Goal: Task Accomplishment & Management: Complete application form

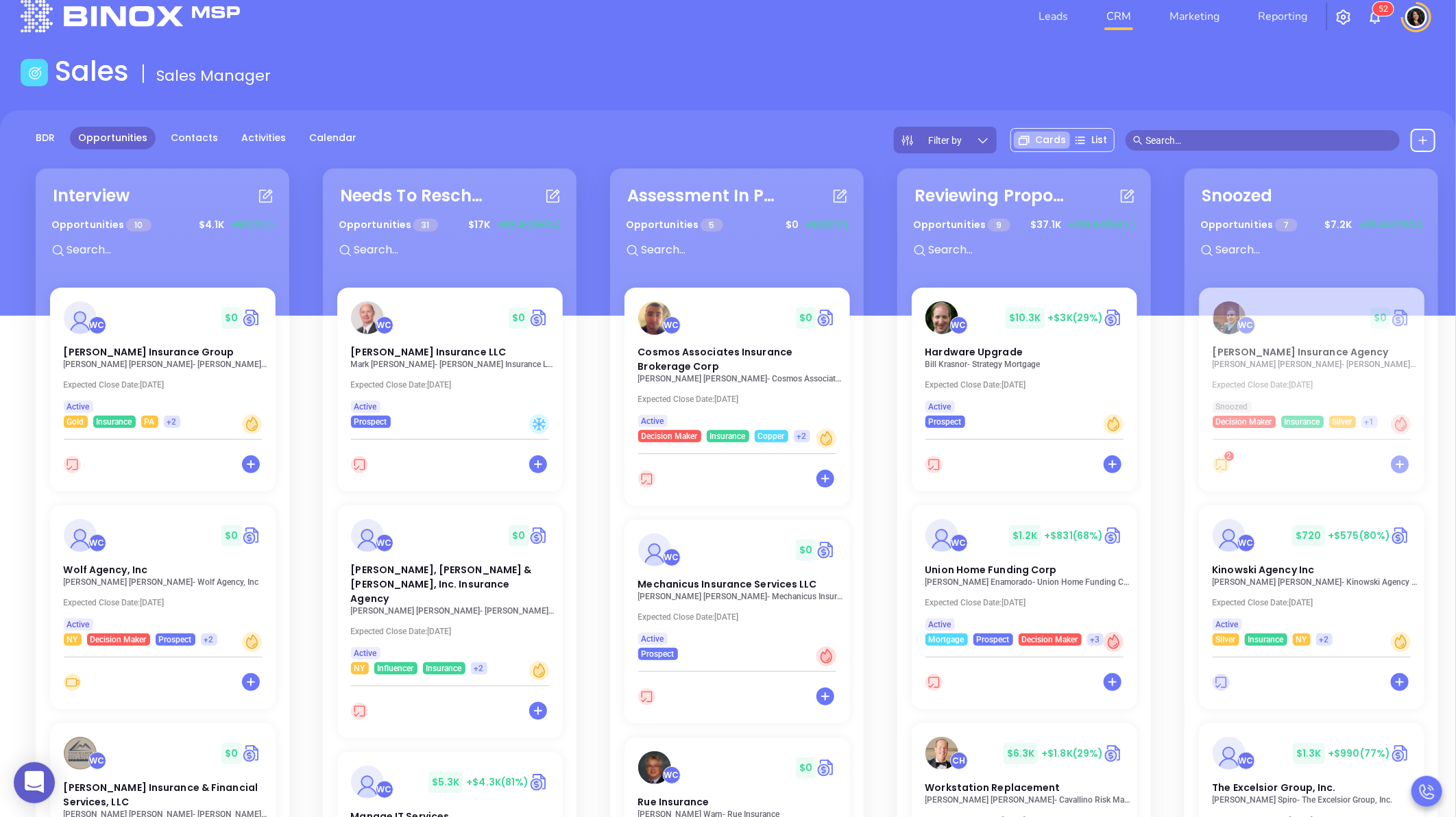
scroll to position [1318, 0]
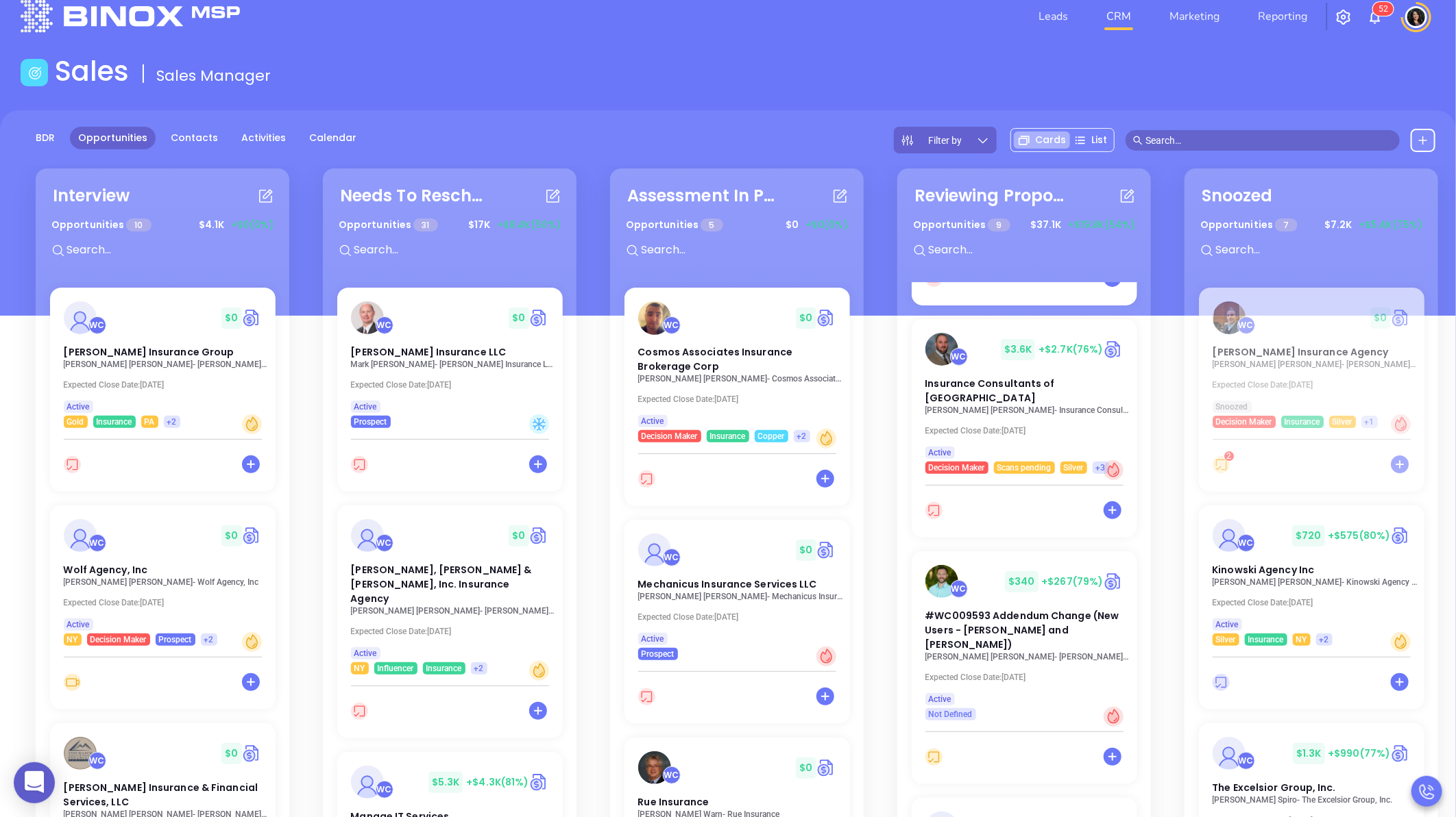
click at [901, 45] on header "Leads CRM Marketing Reporting 5 2 Financial Leads Leads" at bounding box center [728, 16] width 1415 height 77
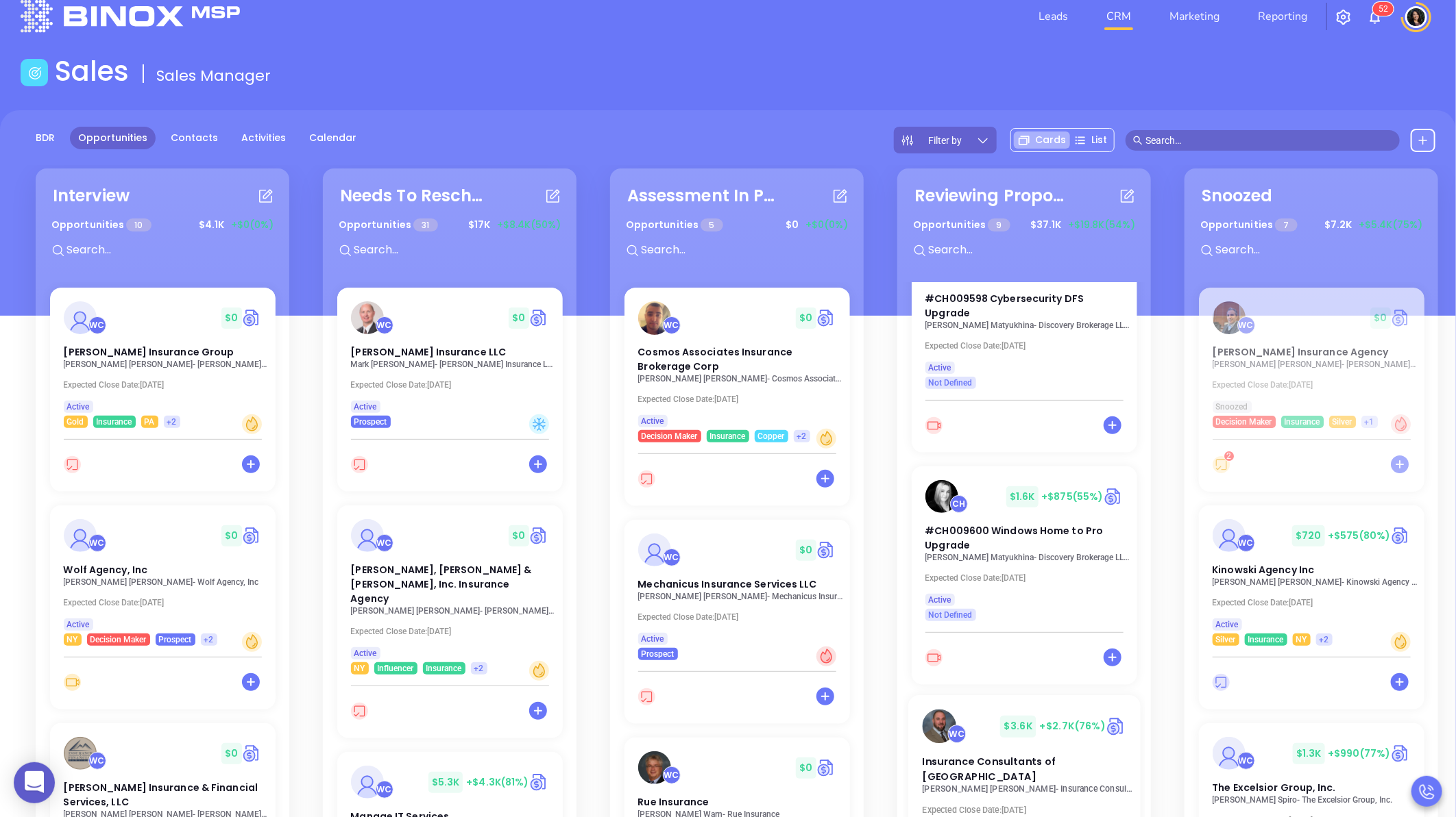
scroll to position [939, 0]
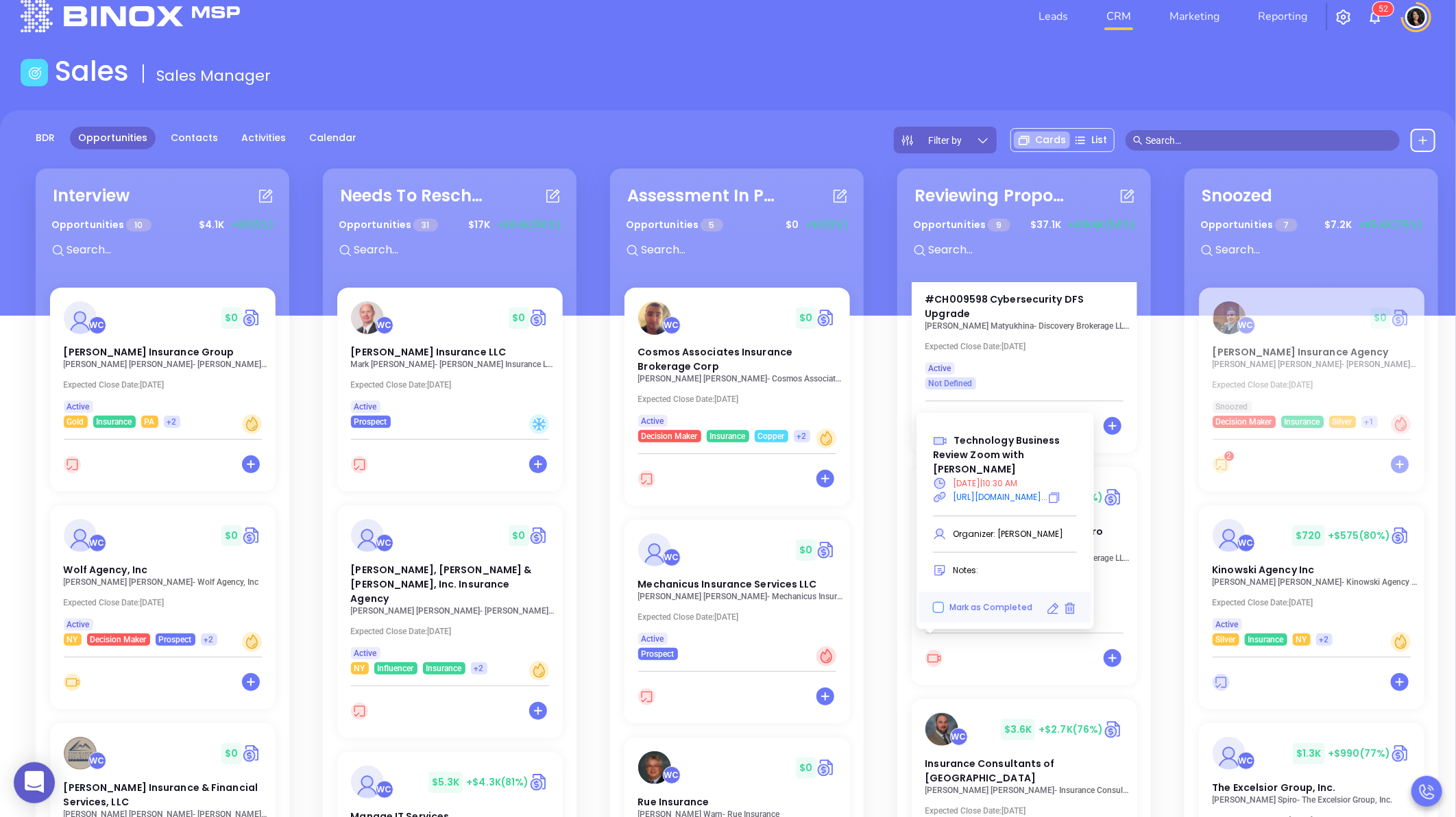
click at [965, 602] on span "Mark as Completed" at bounding box center [990, 607] width 83 height 11
click at [944, 602] on input "Mark as Completed" at bounding box center [938, 607] width 11 height 11
checkbox input "true"
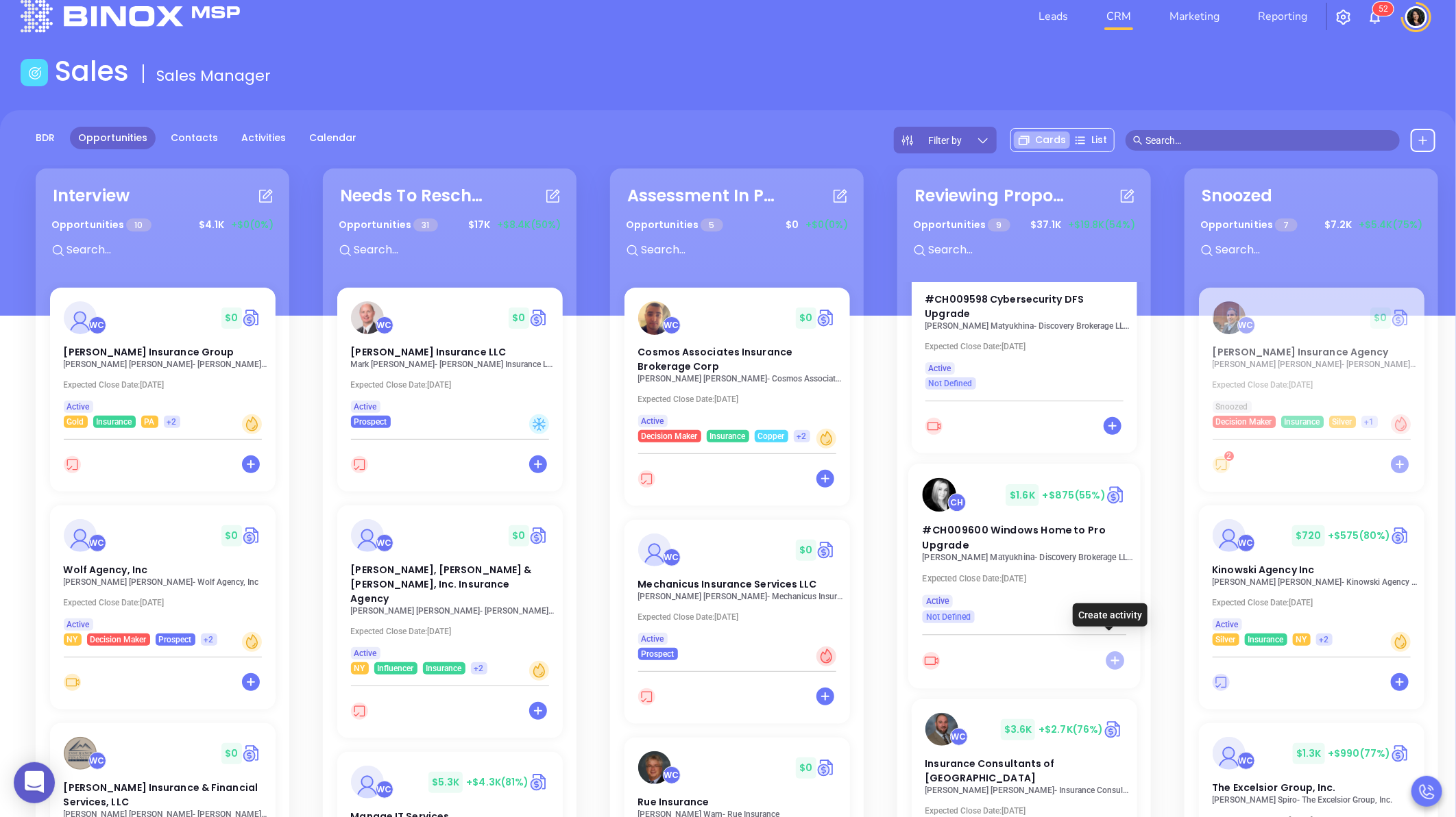
click at [1105, 651] on icon at bounding box center [1114, 660] width 18 height 18
click at [1015, 658] on div at bounding box center [1024, 668] width 232 height 43
click at [1107, 650] on icon at bounding box center [1115, 661] width 23 height 23
click at [1018, 653] on icon at bounding box center [1020, 660] width 16 height 16
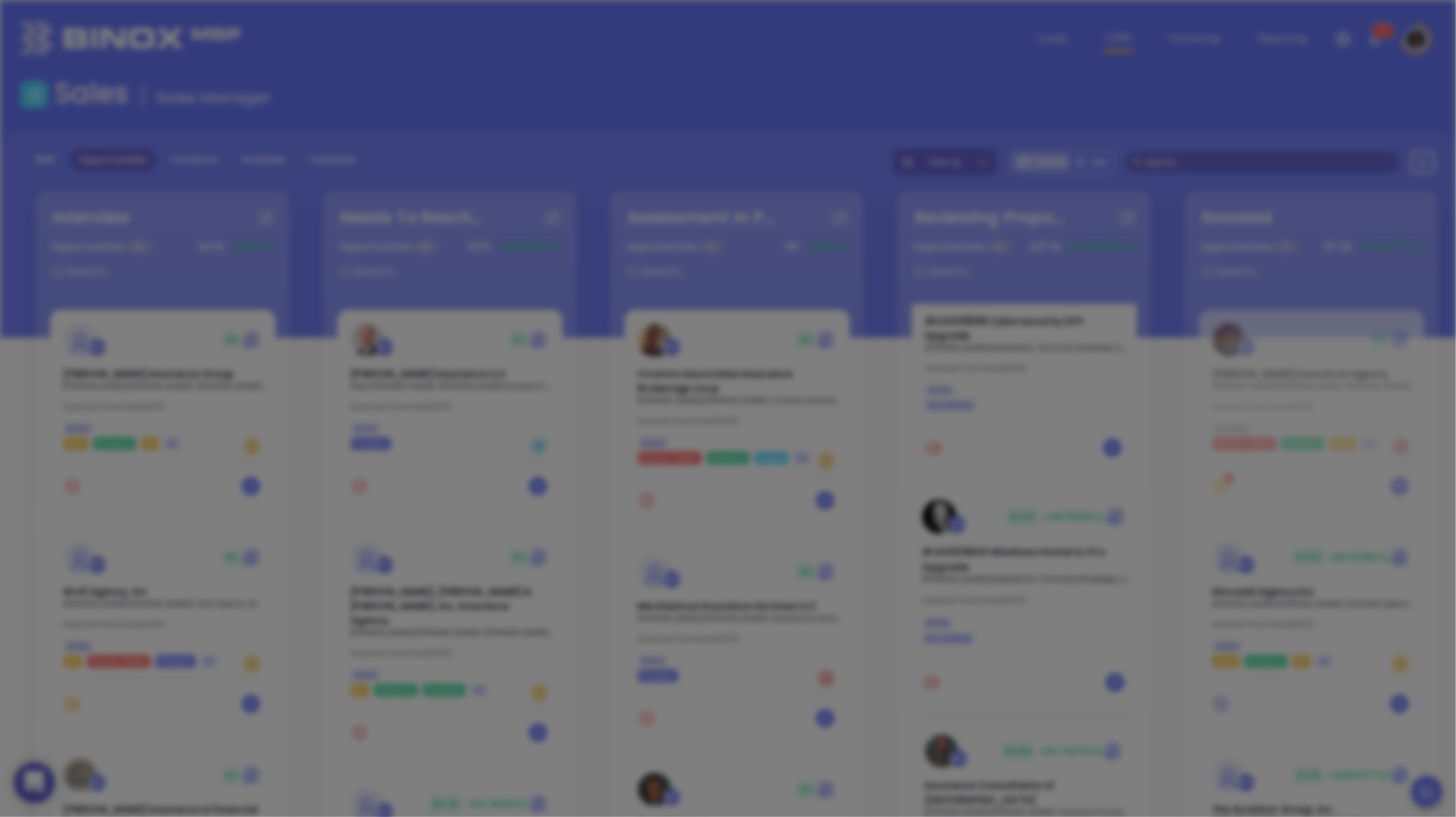
scroll to position [398, 0]
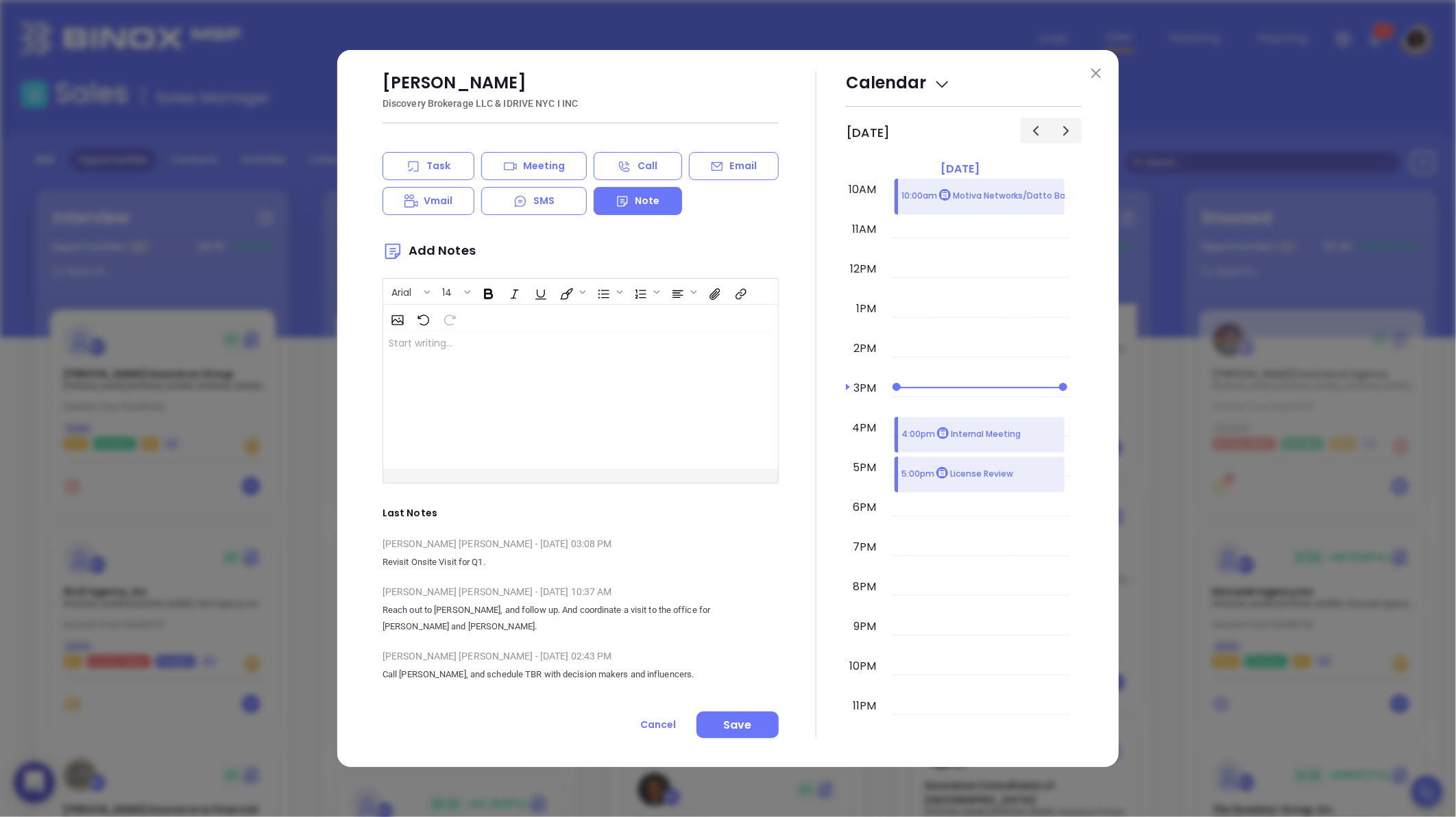
click at [448, 167] on p "Task" at bounding box center [438, 166] width 24 height 14
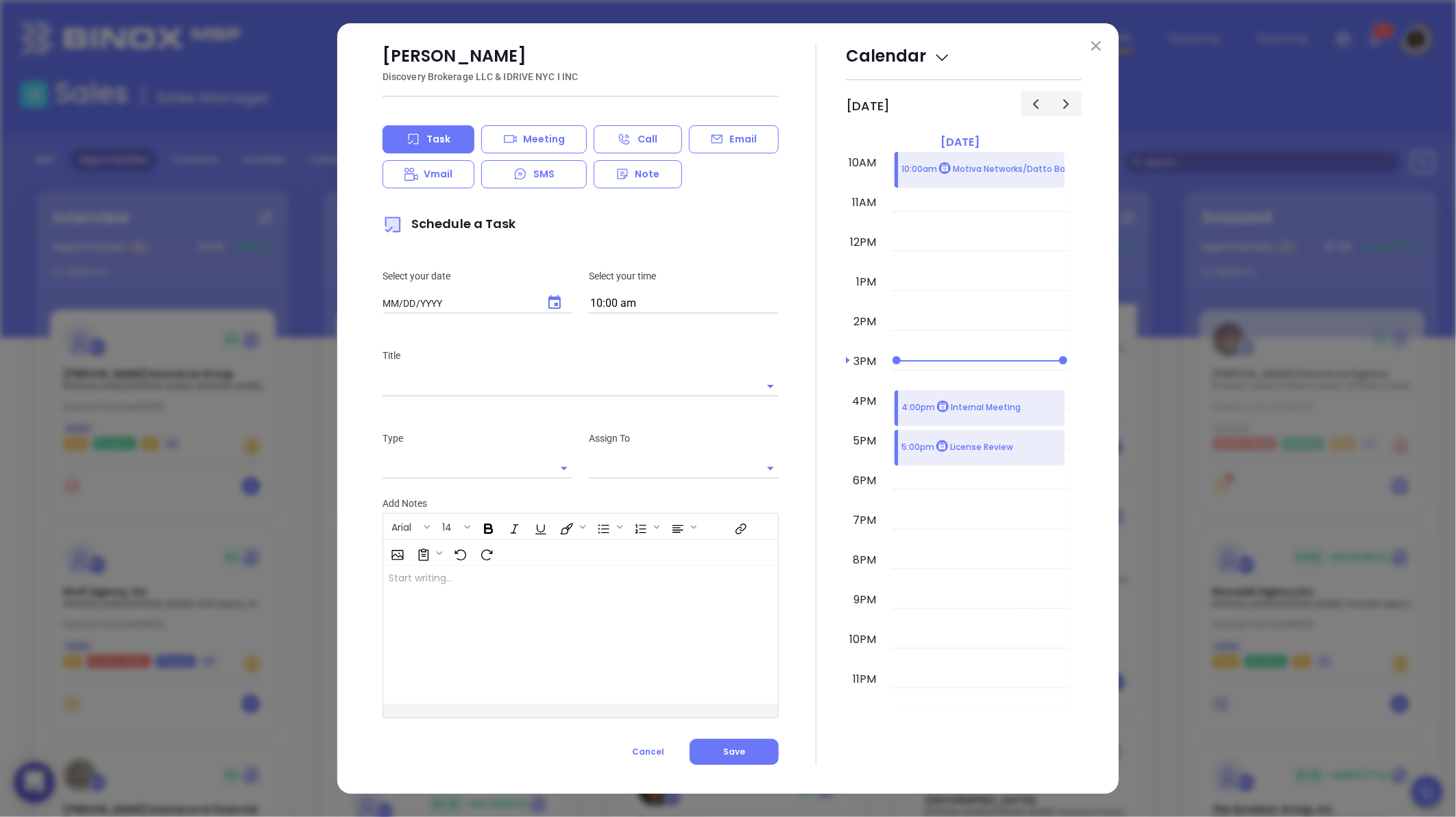
type input "[DATE]"
type input "[PERSON_NAME]"
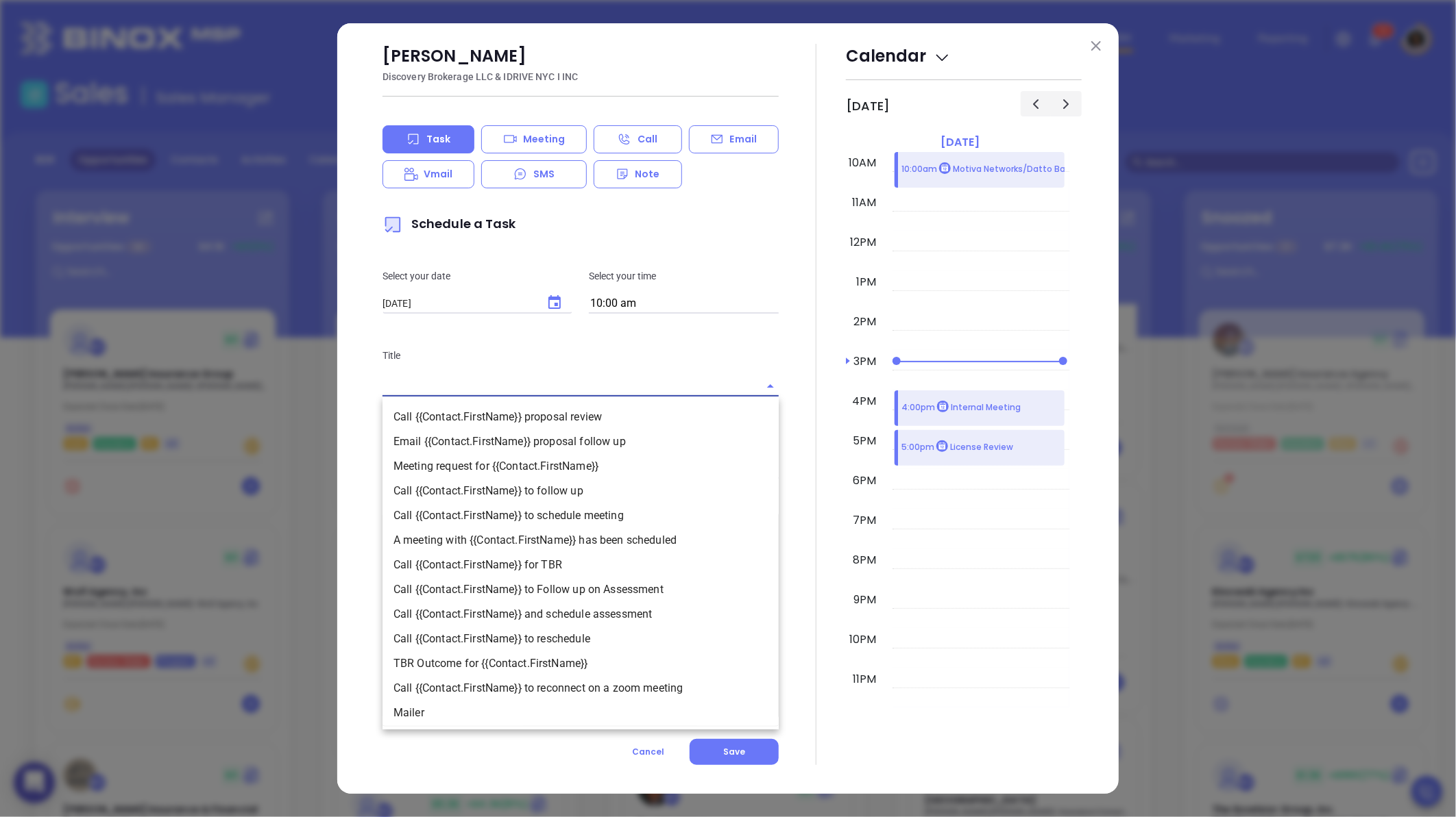
click at [527, 393] on input "text" at bounding box center [561, 386] width 358 height 20
click at [597, 488] on li "Call {{Contact.FirstName}} to follow up" at bounding box center [580, 491] width 396 height 24
type input "Call [PERSON_NAME] to follow up"
type input "Call"
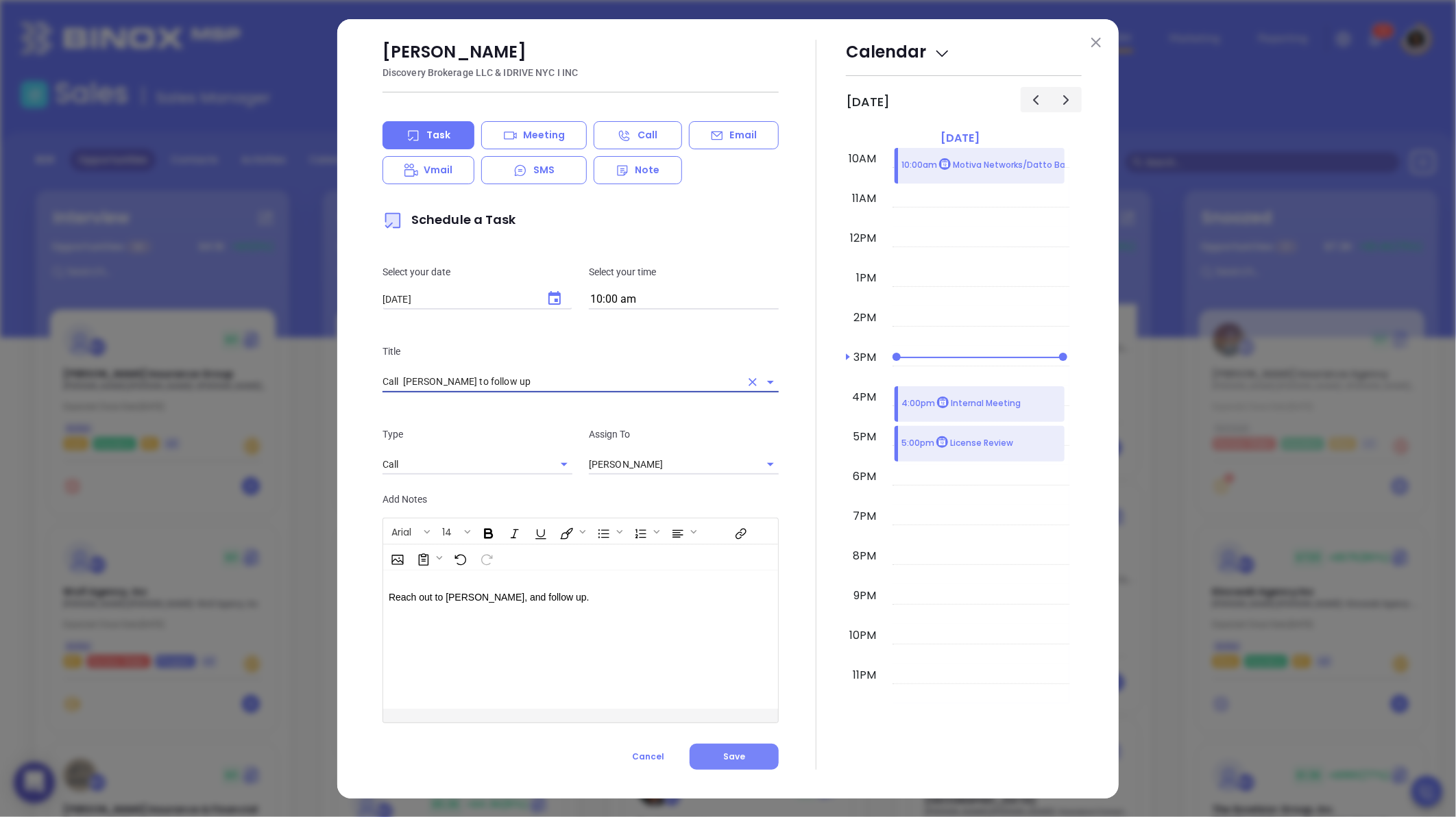
click at [735, 761] on span "Save" at bounding box center [734, 756] width 22 height 11
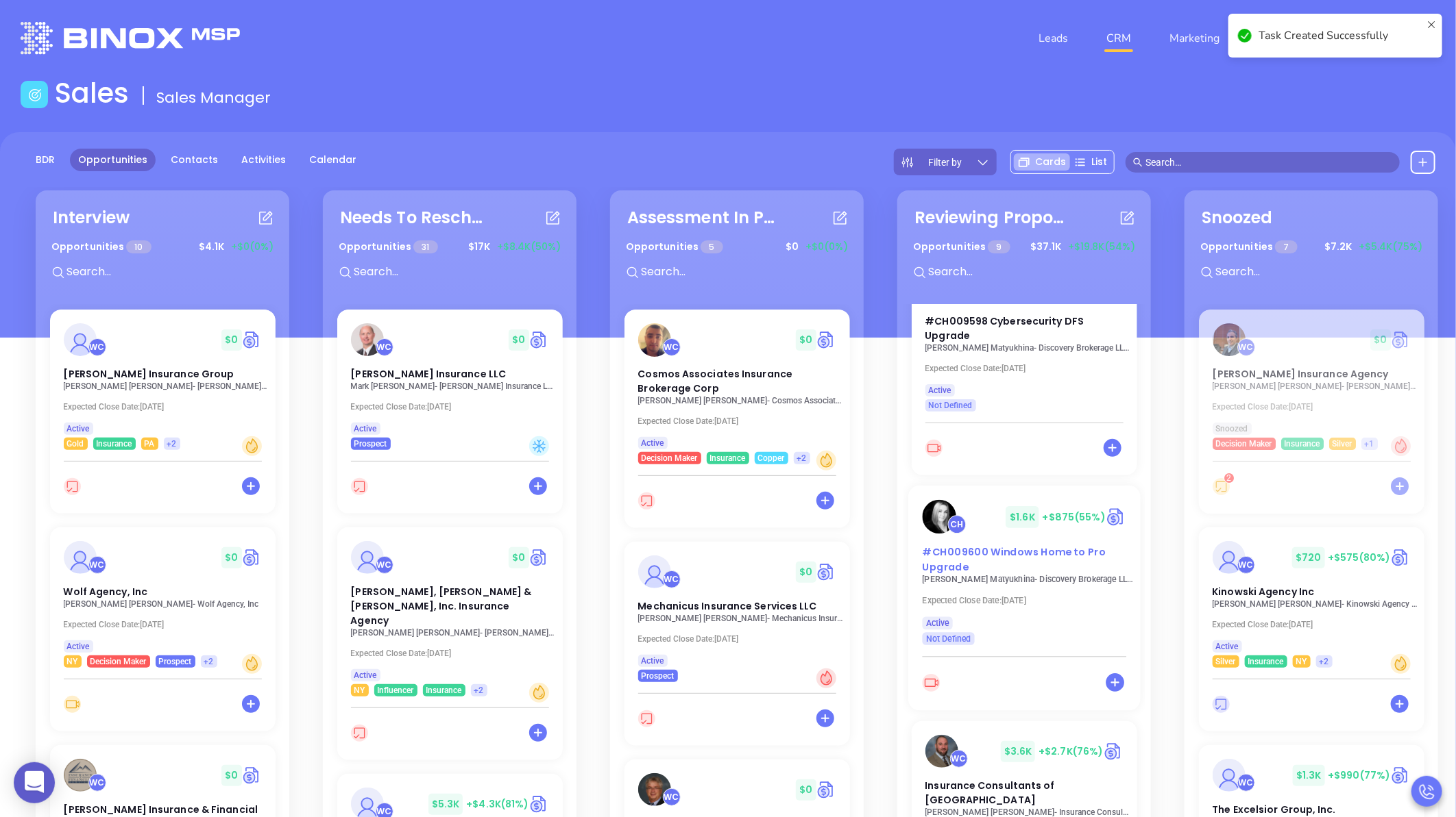
click at [992, 545] on div "#CH009600 Windows Home to Pro Upgrade" at bounding box center [1024, 560] width 221 height 30
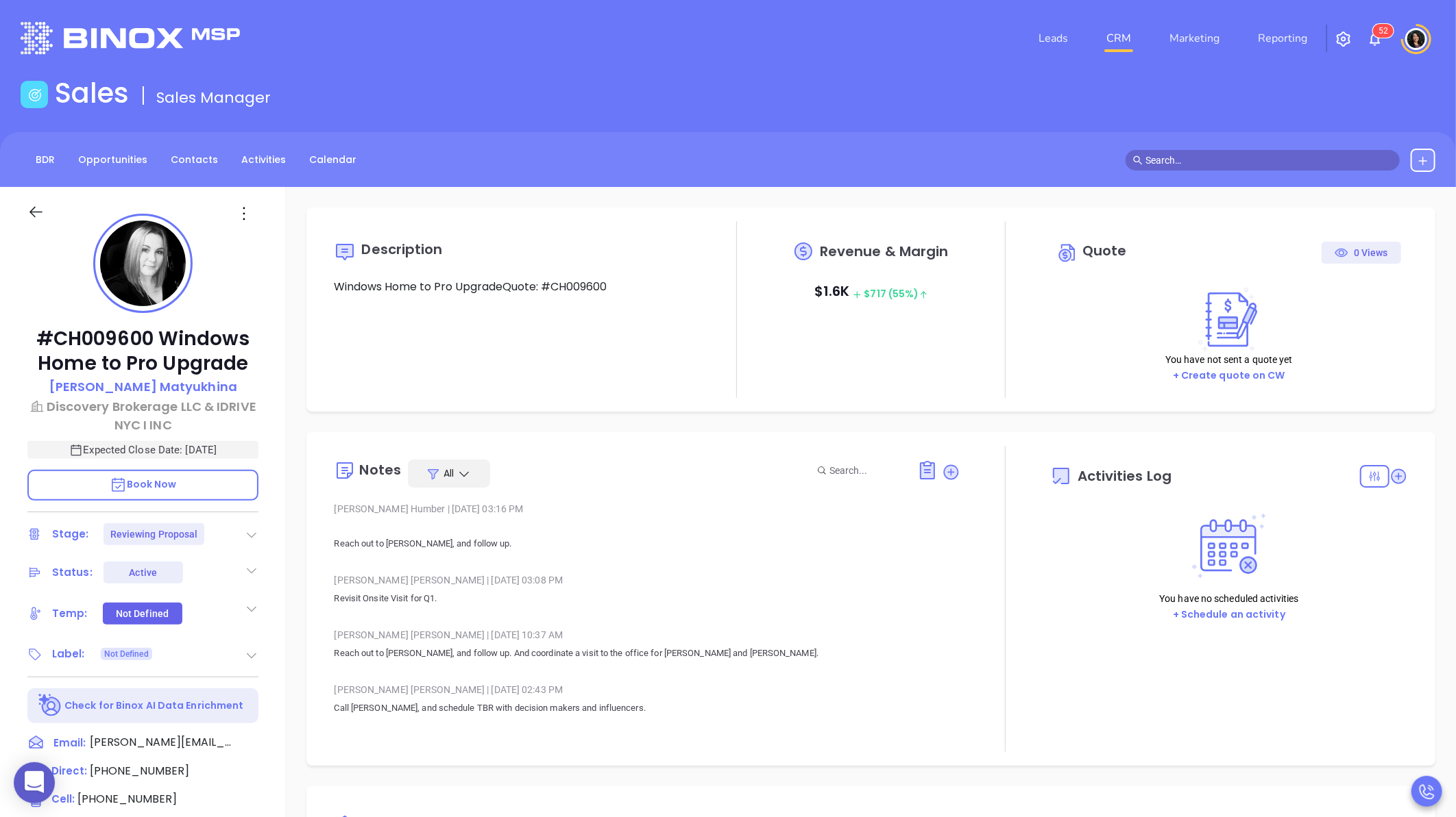
type input "[DATE]"
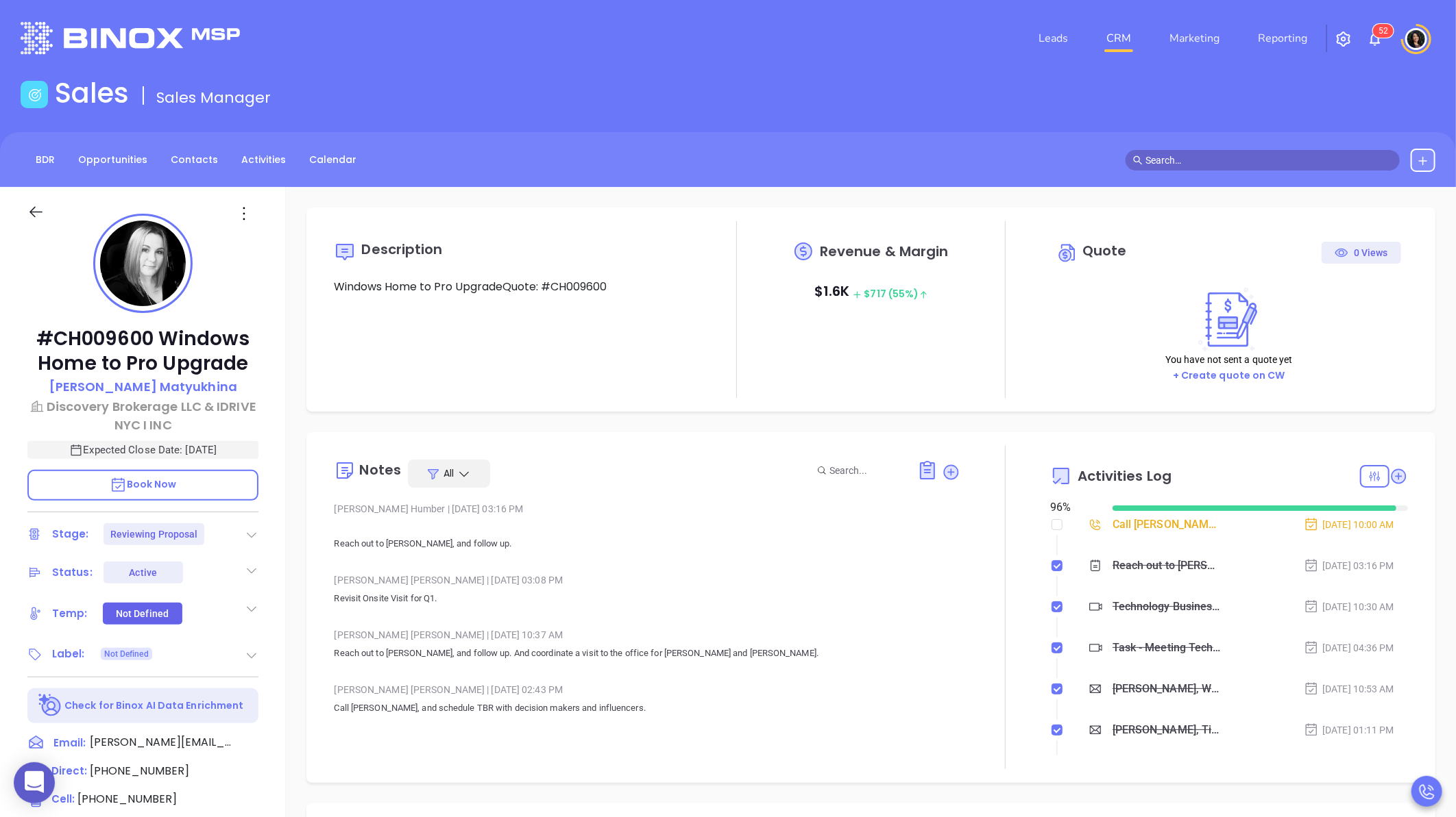
click at [1123, 41] on link "CRM" at bounding box center [1118, 38] width 36 height 27
